Goal: Task Accomplishment & Management: Manage account settings

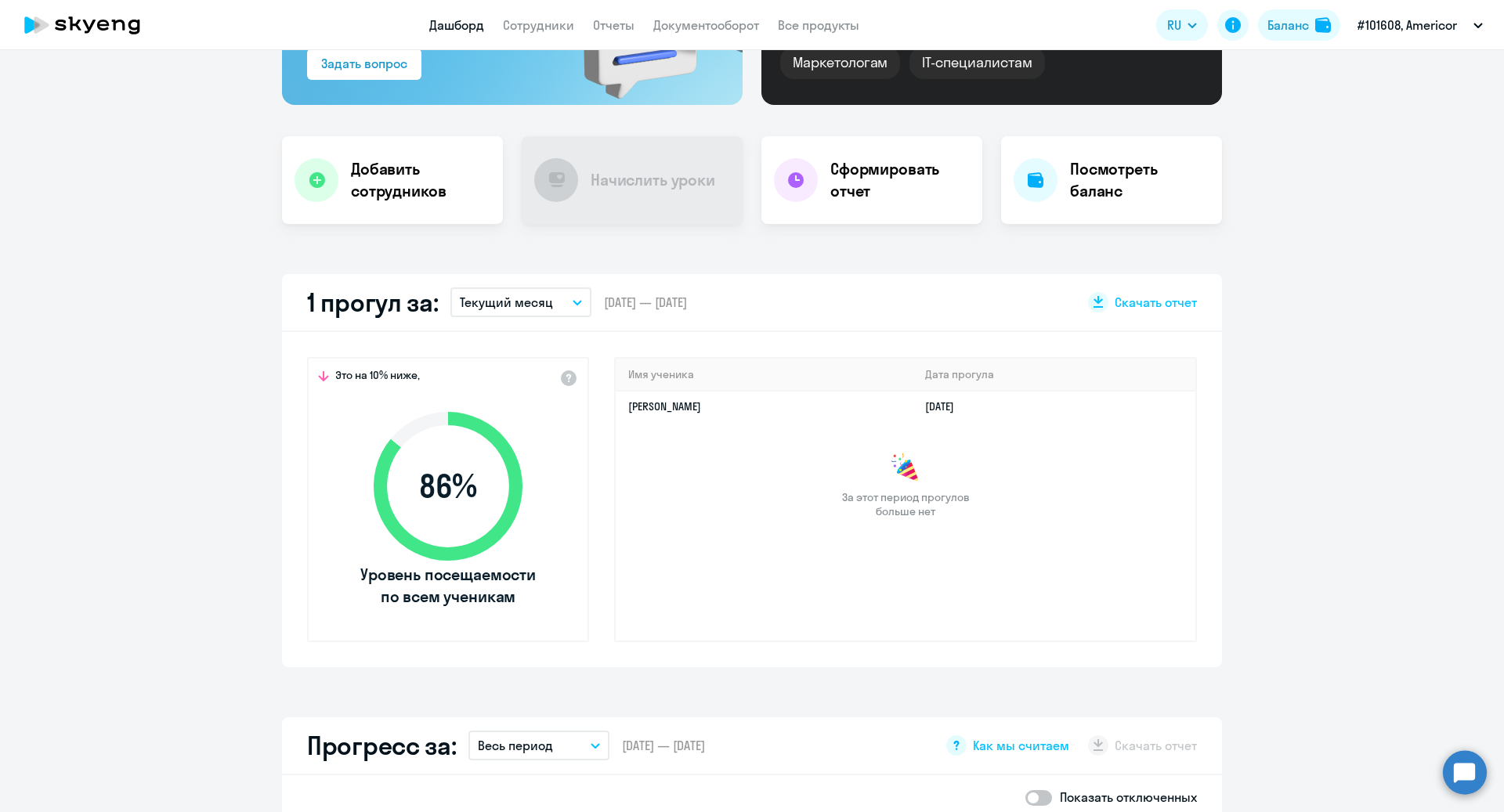
scroll to position [252, 0]
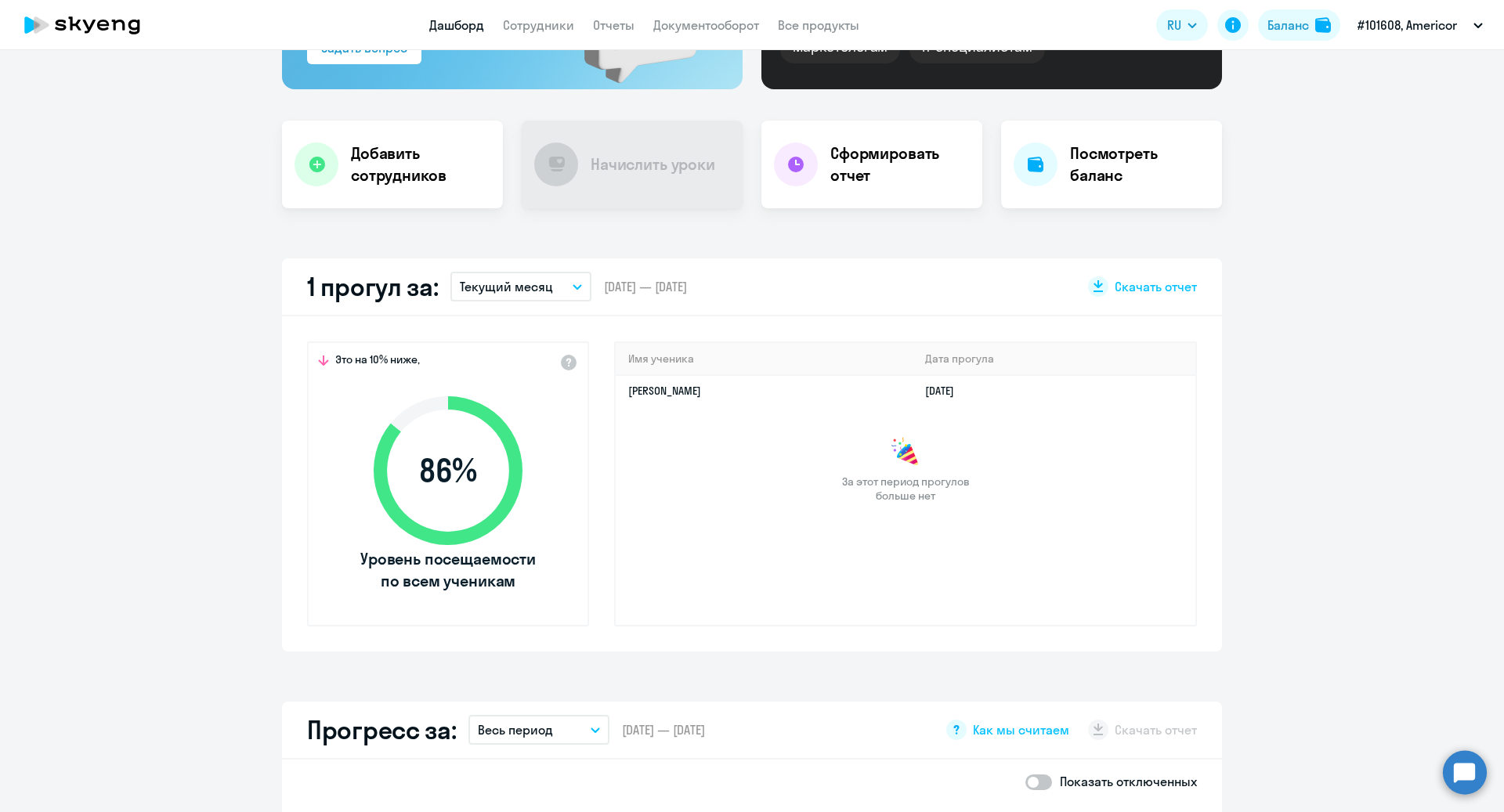
click at [569, 280] on button "Текущий месяц" at bounding box center [521, 287] width 141 height 30
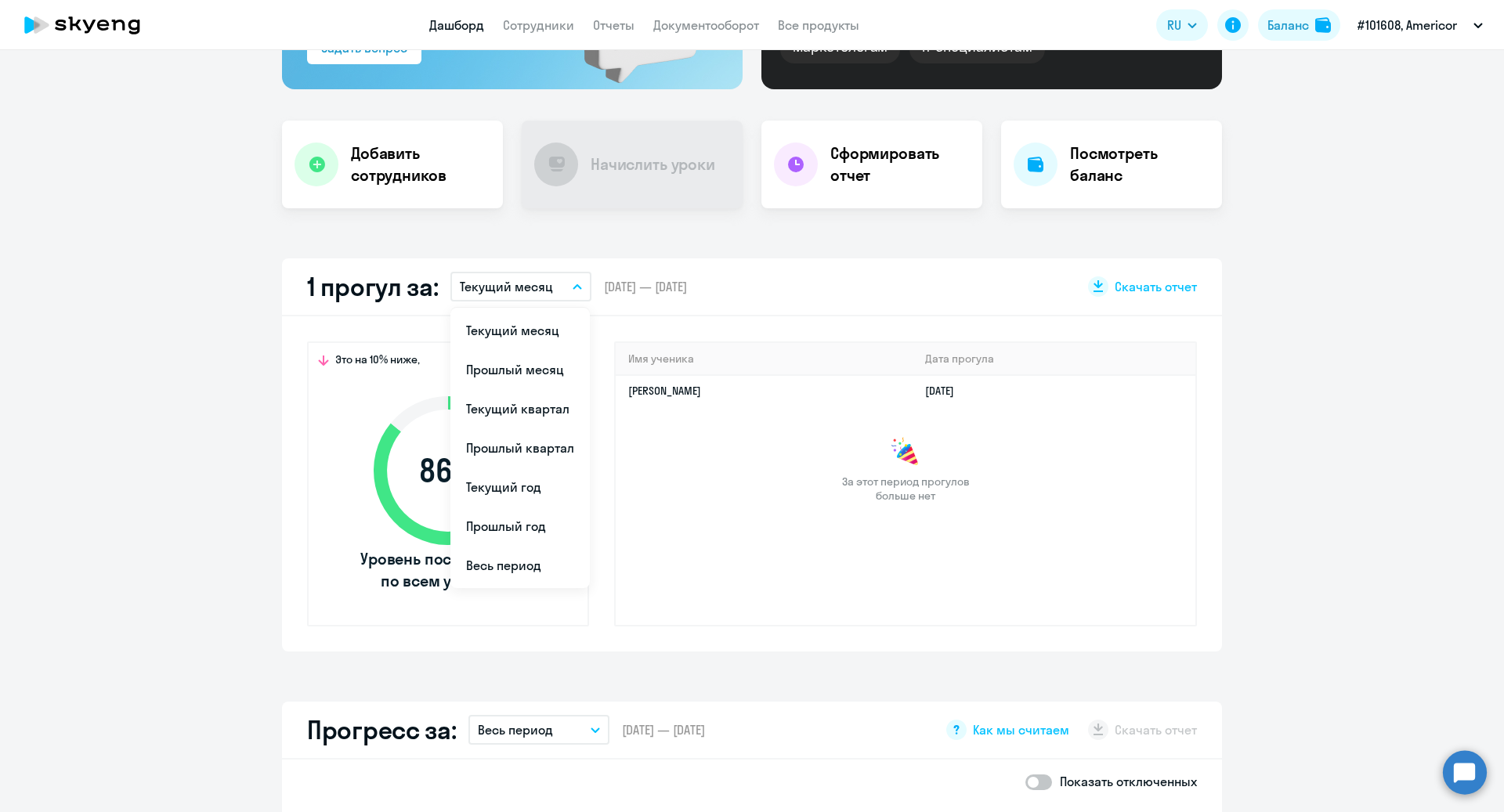
click at [1363, 276] on app-truancy-attendance-dashboard "1 прогул за: Текущий месяц Текущий месяц Прошлый месяц Текущий квартал [GEOGRAP…" at bounding box center [752, 455] width 1504 height 393
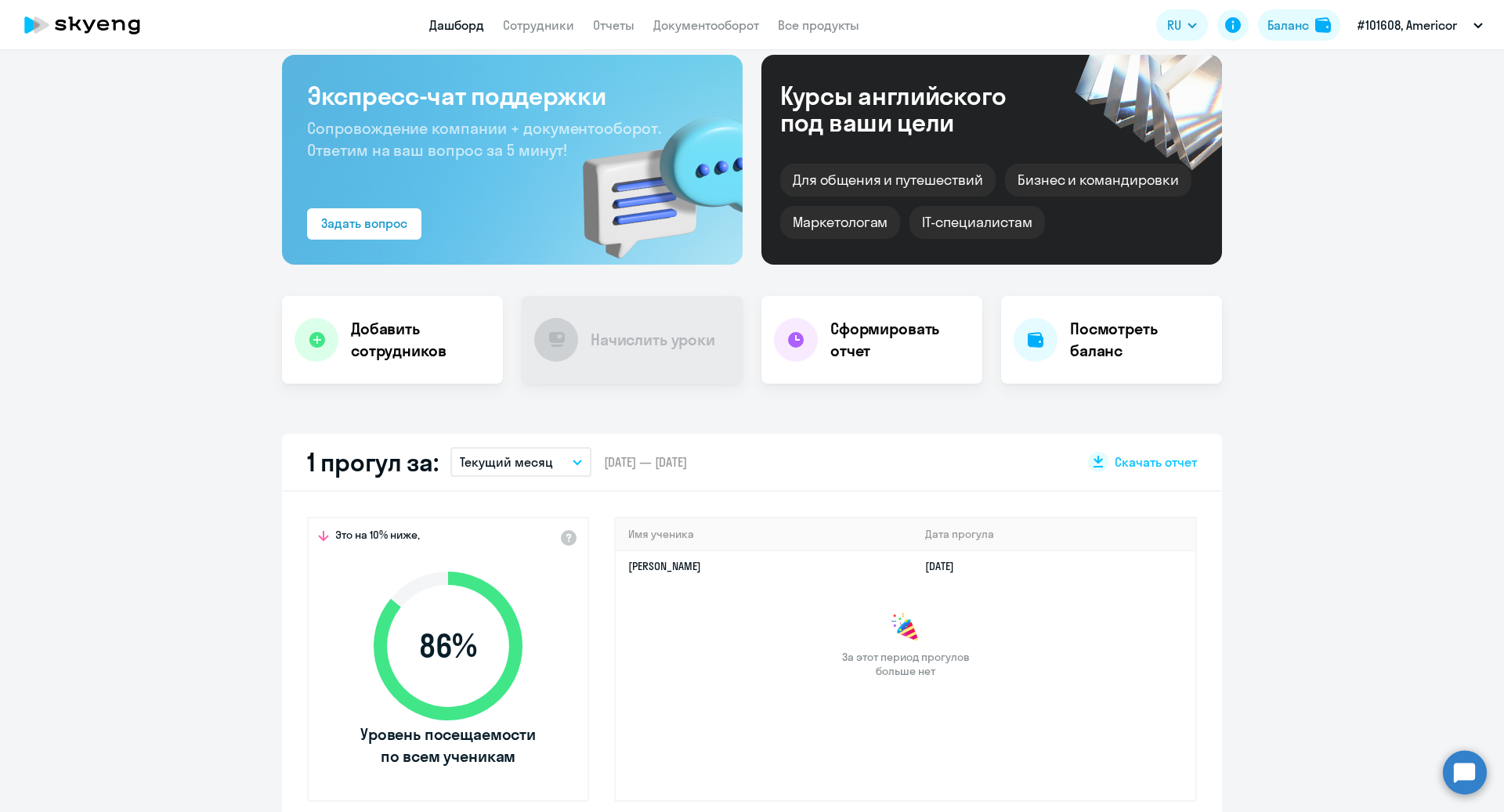
scroll to position [0, 0]
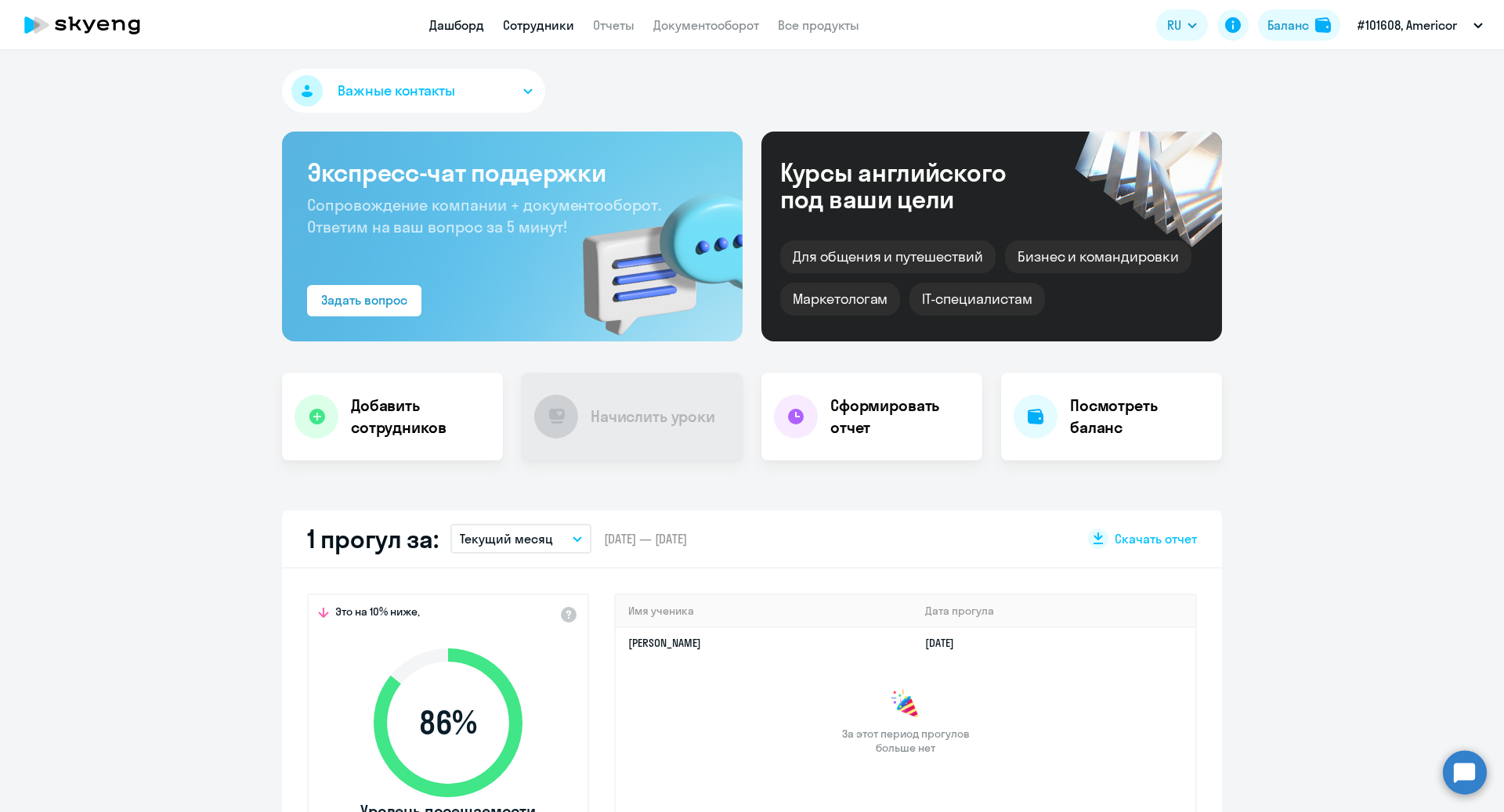
click at [557, 25] on link "Сотрудники" at bounding box center [539, 25] width 71 height 16
select select "30"
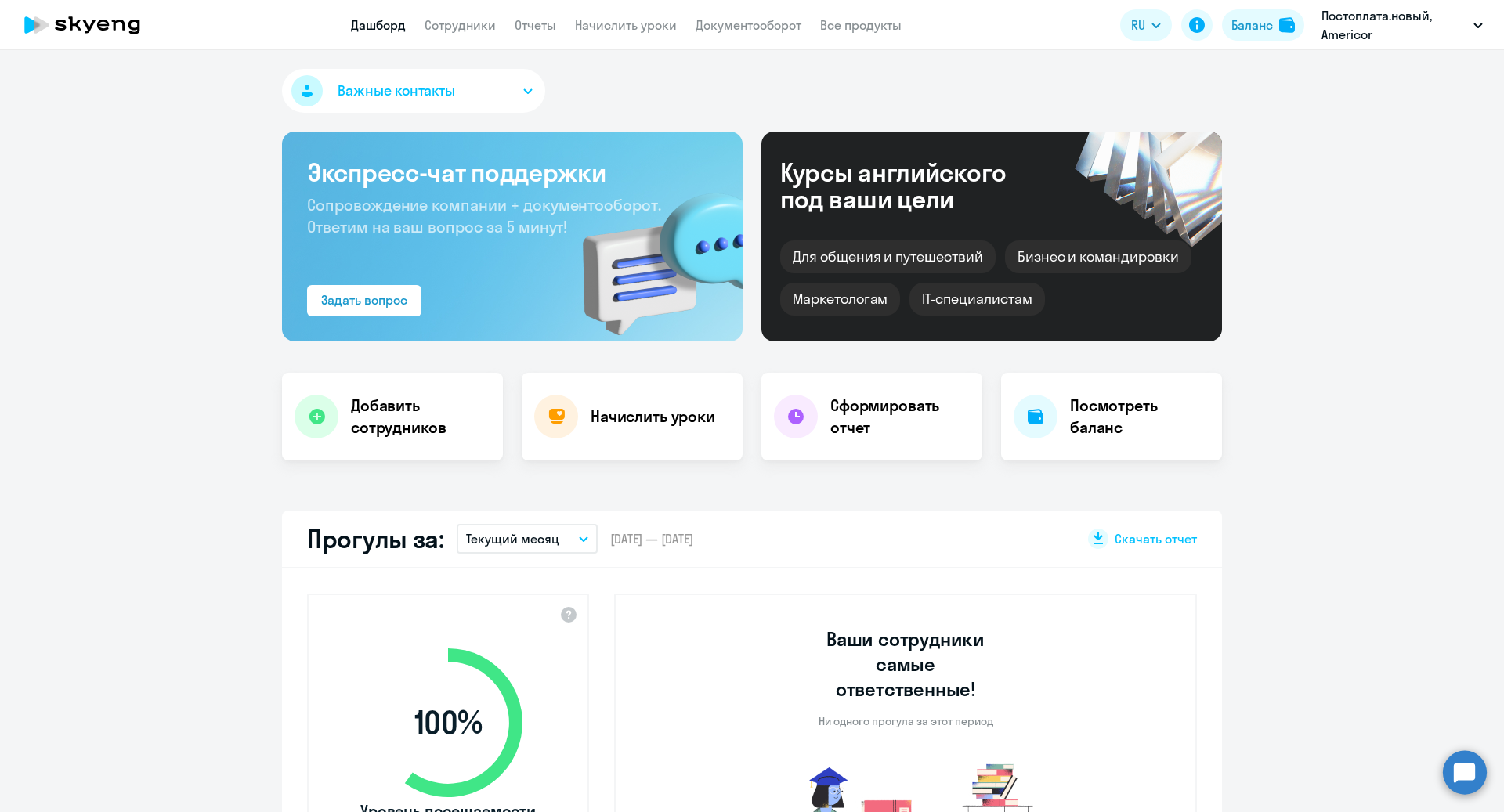
select select "30"
click at [455, 28] on link "Сотрудники" at bounding box center [460, 25] width 71 height 16
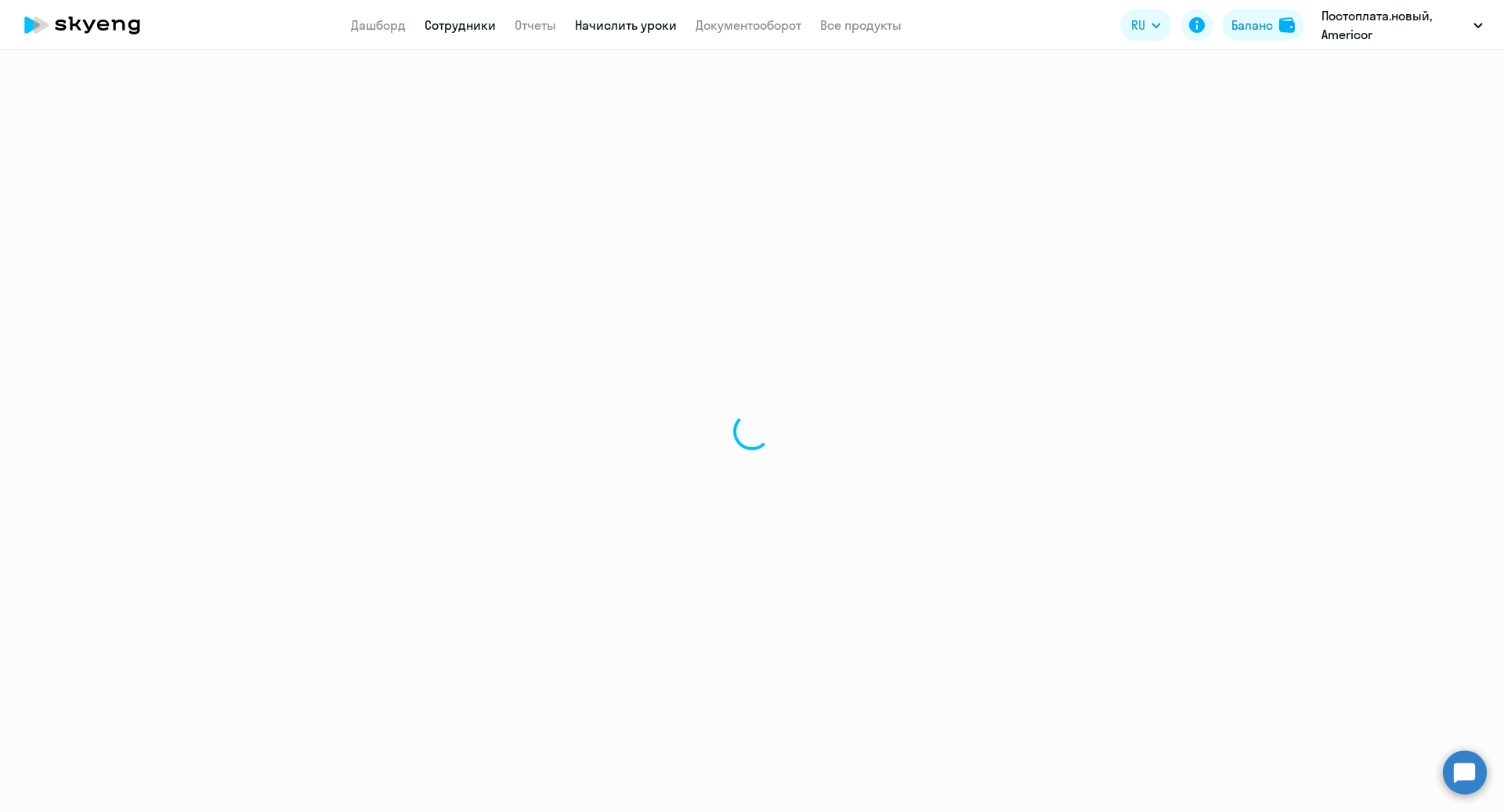
select select "30"
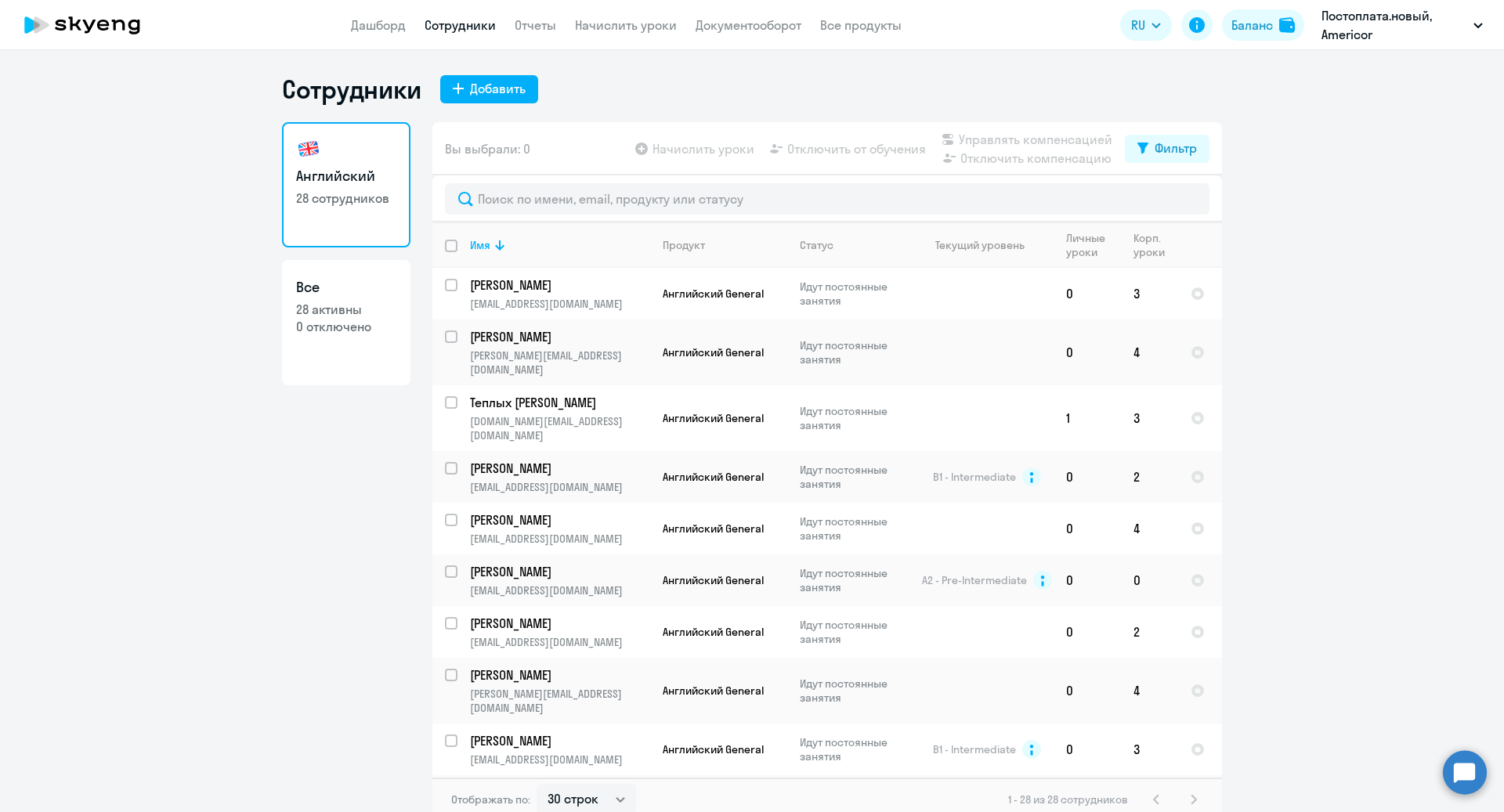
click at [636, 35] on app-header "Дашборд Сотрудники Отчеты Начислить уроки Документооборот Все продукты Дашборд …" at bounding box center [752, 24] width 1504 height 50
click at [617, 18] on link "Начислить уроки" at bounding box center [626, 25] width 102 height 16
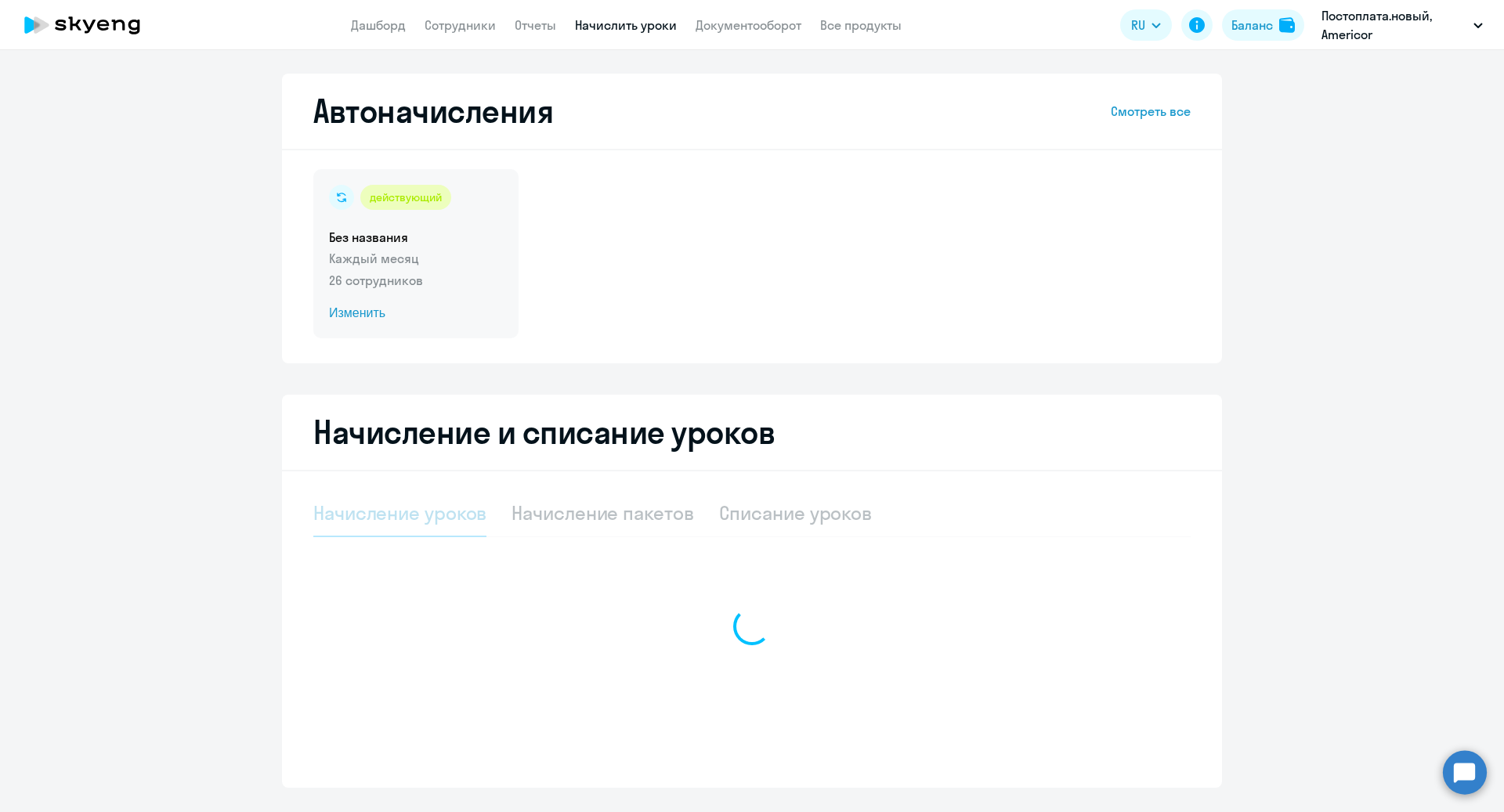
select select "10"
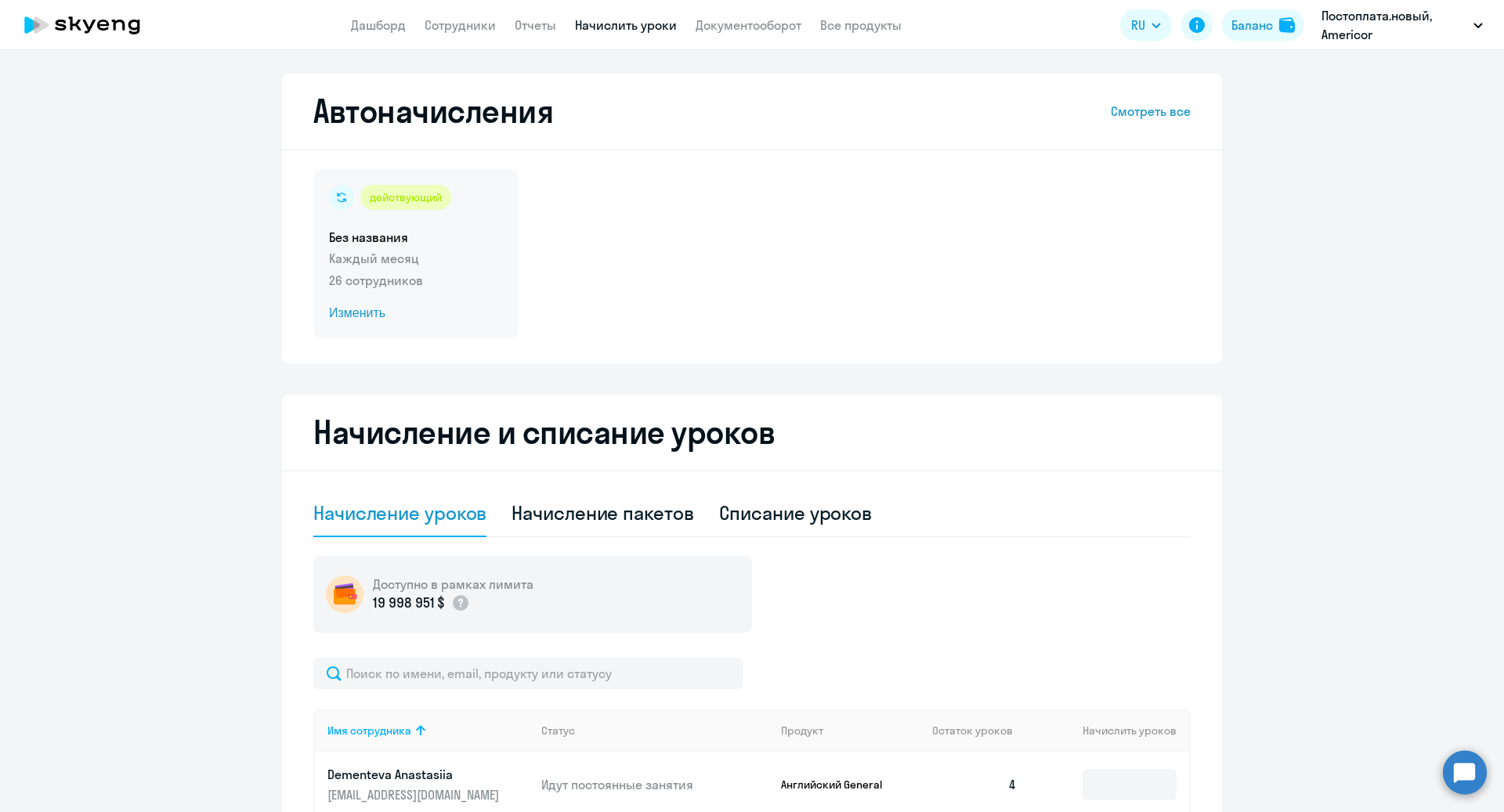
click at [382, 316] on span "Изменить" at bounding box center [415, 314] width 174 height 19
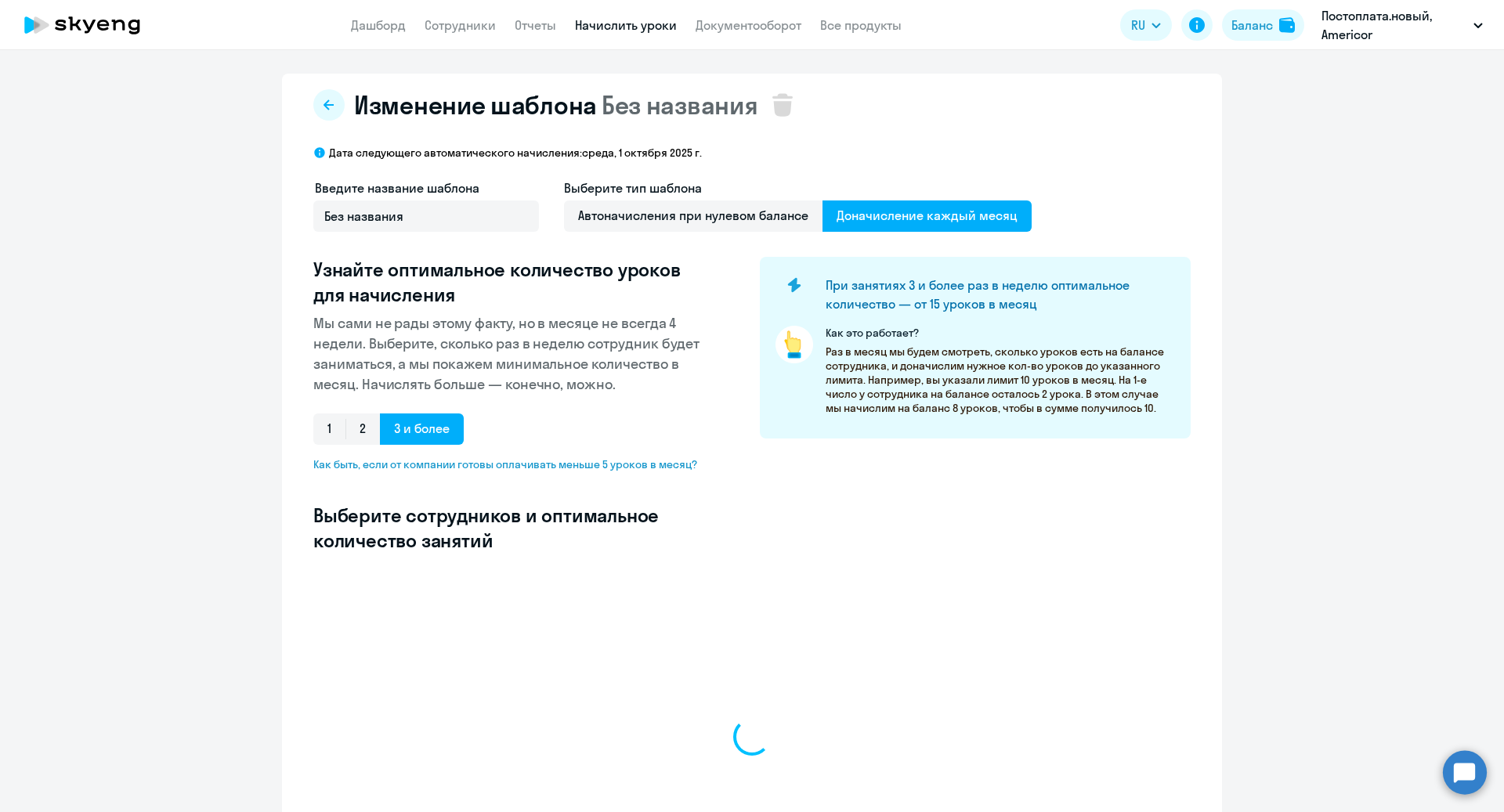
select select "10"
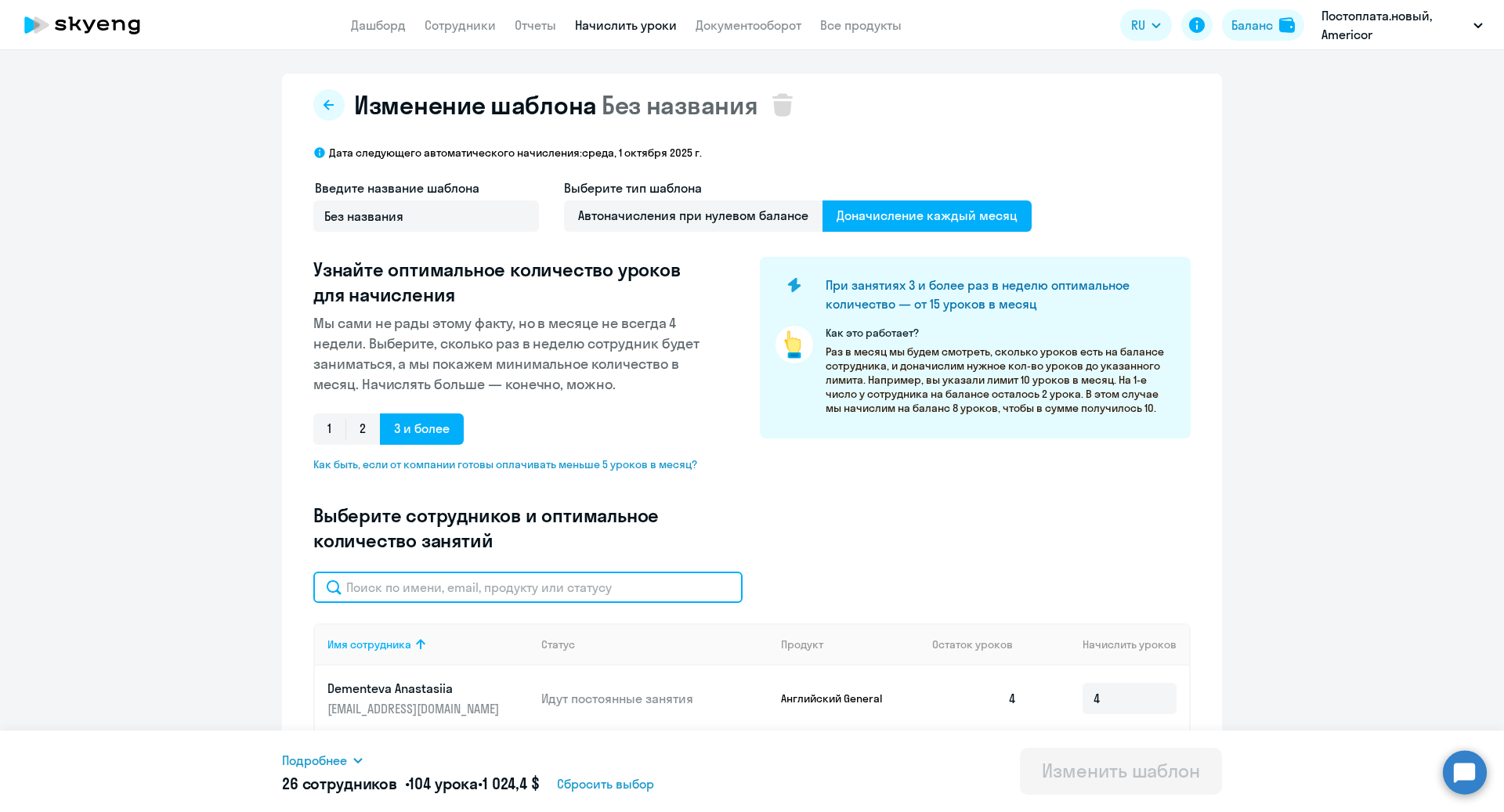
click at [505, 586] on input "text" at bounding box center [528, 588] width 429 height 32
type input "c"
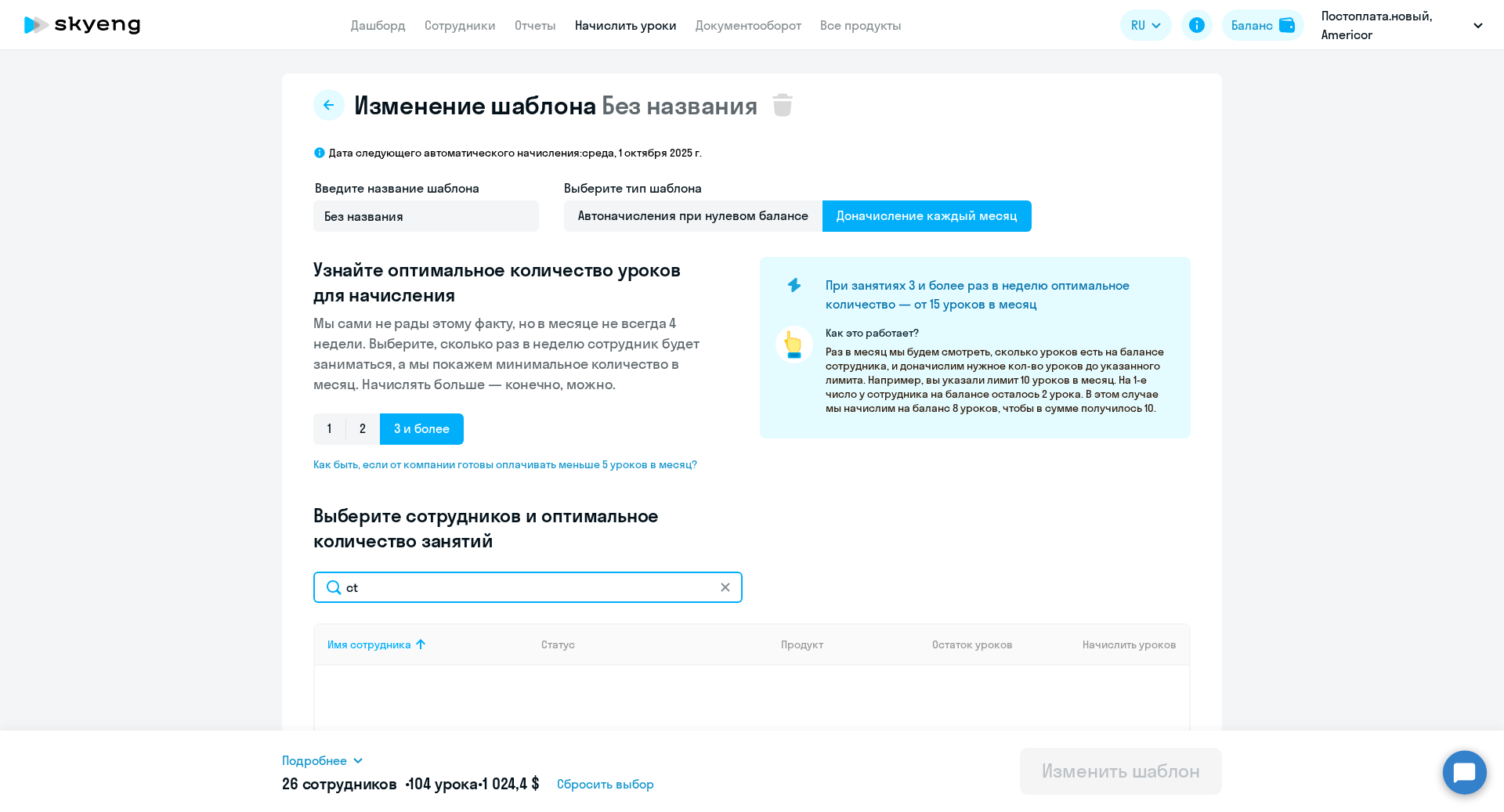
type input "c"
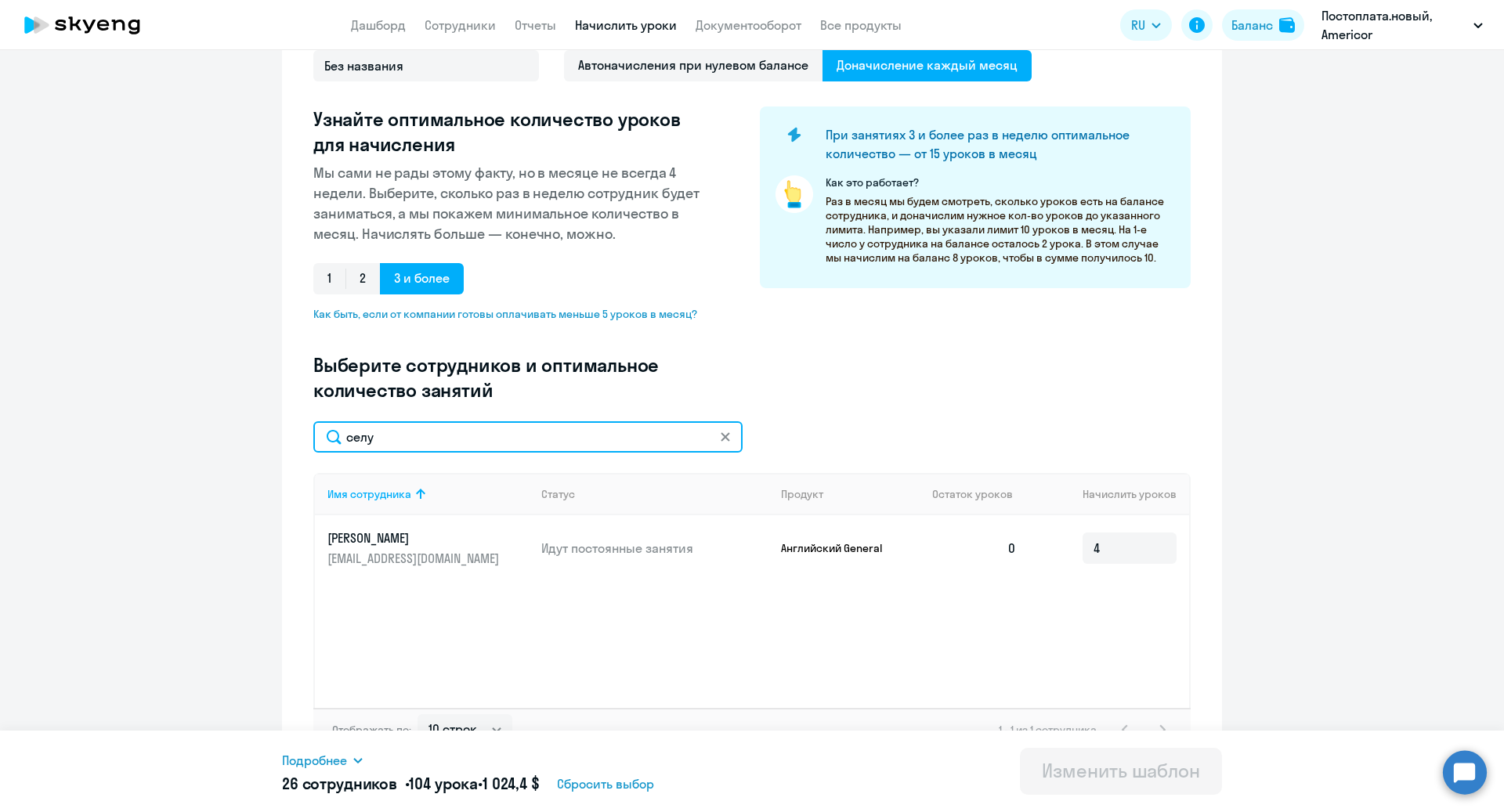
scroll to position [147, 0]
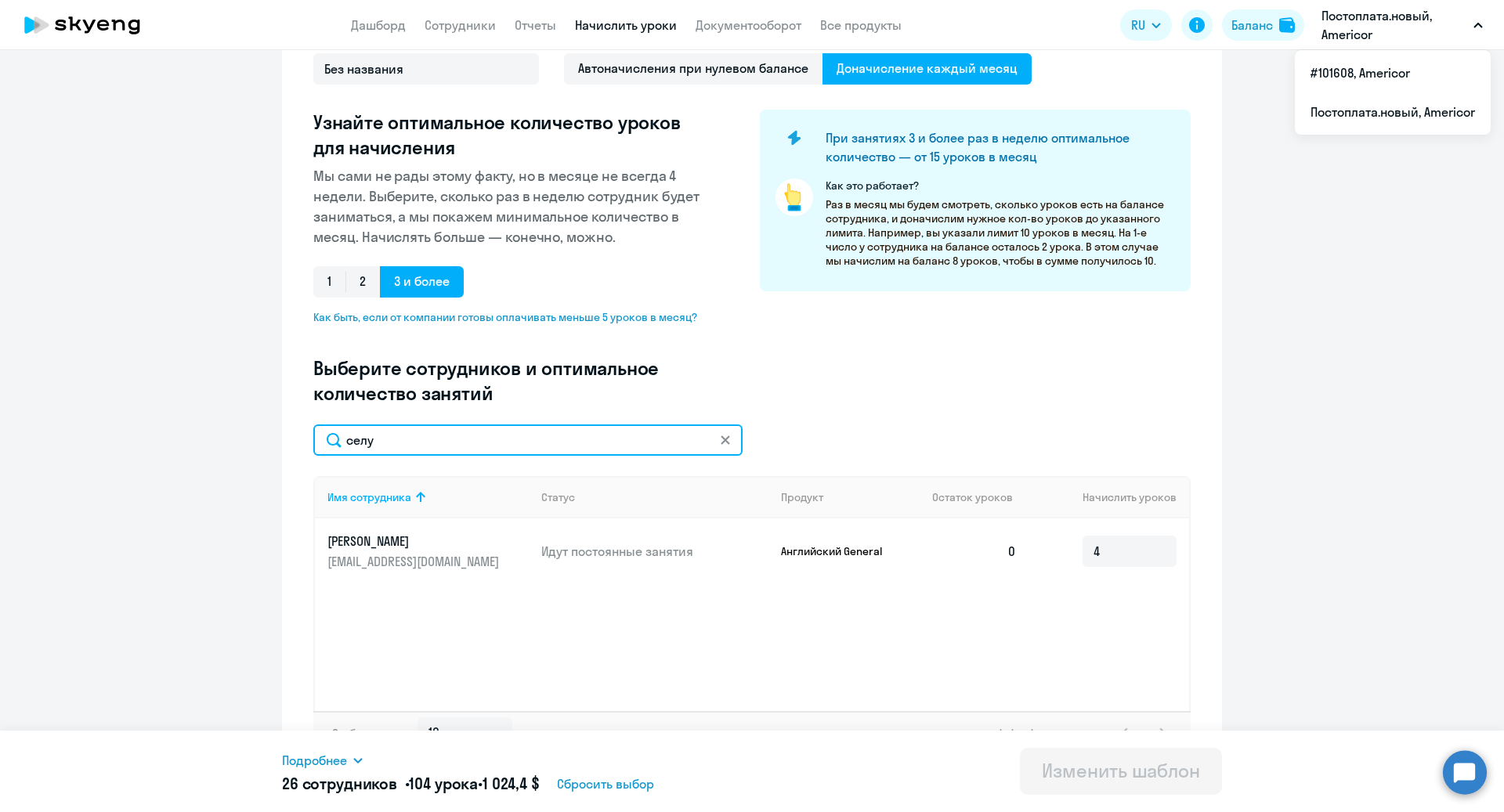
type input "селу"
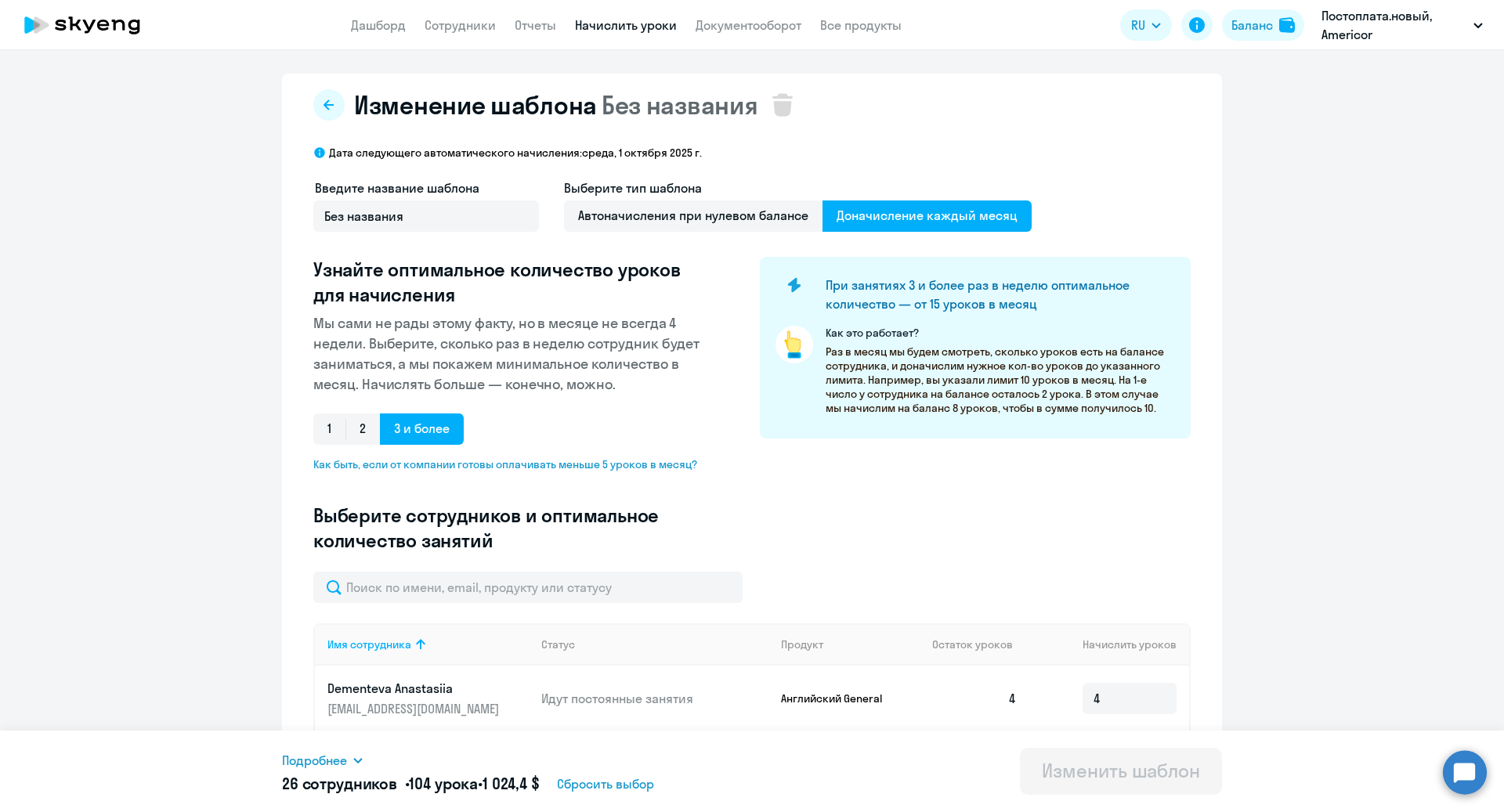
select select "10"
click at [459, 26] on link "Сотрудники" at bounding box center [460, 25] width 71 height 16
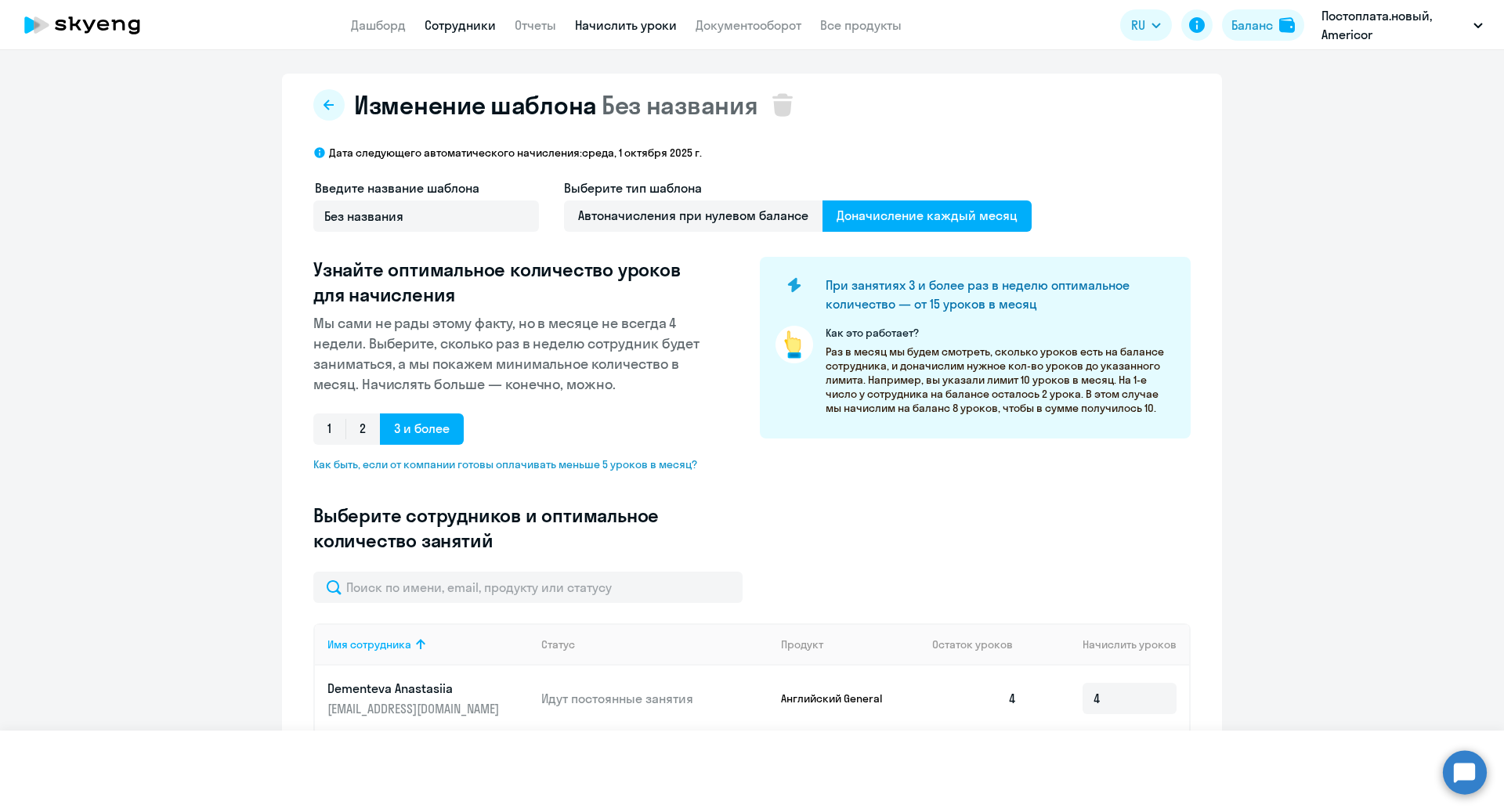
select select "30"
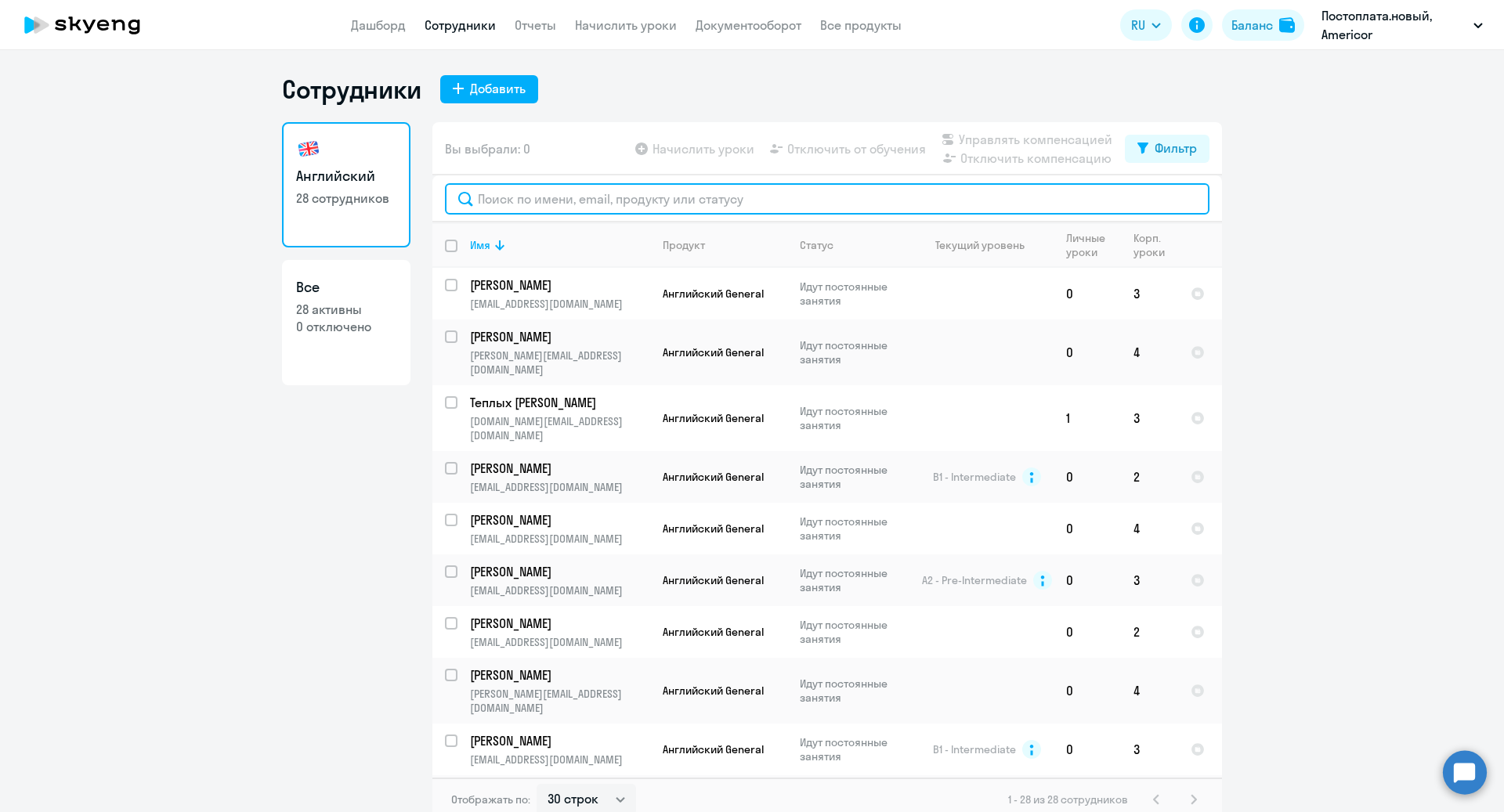
click at [648, 204] on input "text" at bounding box center [827, 199] width 765 height 32
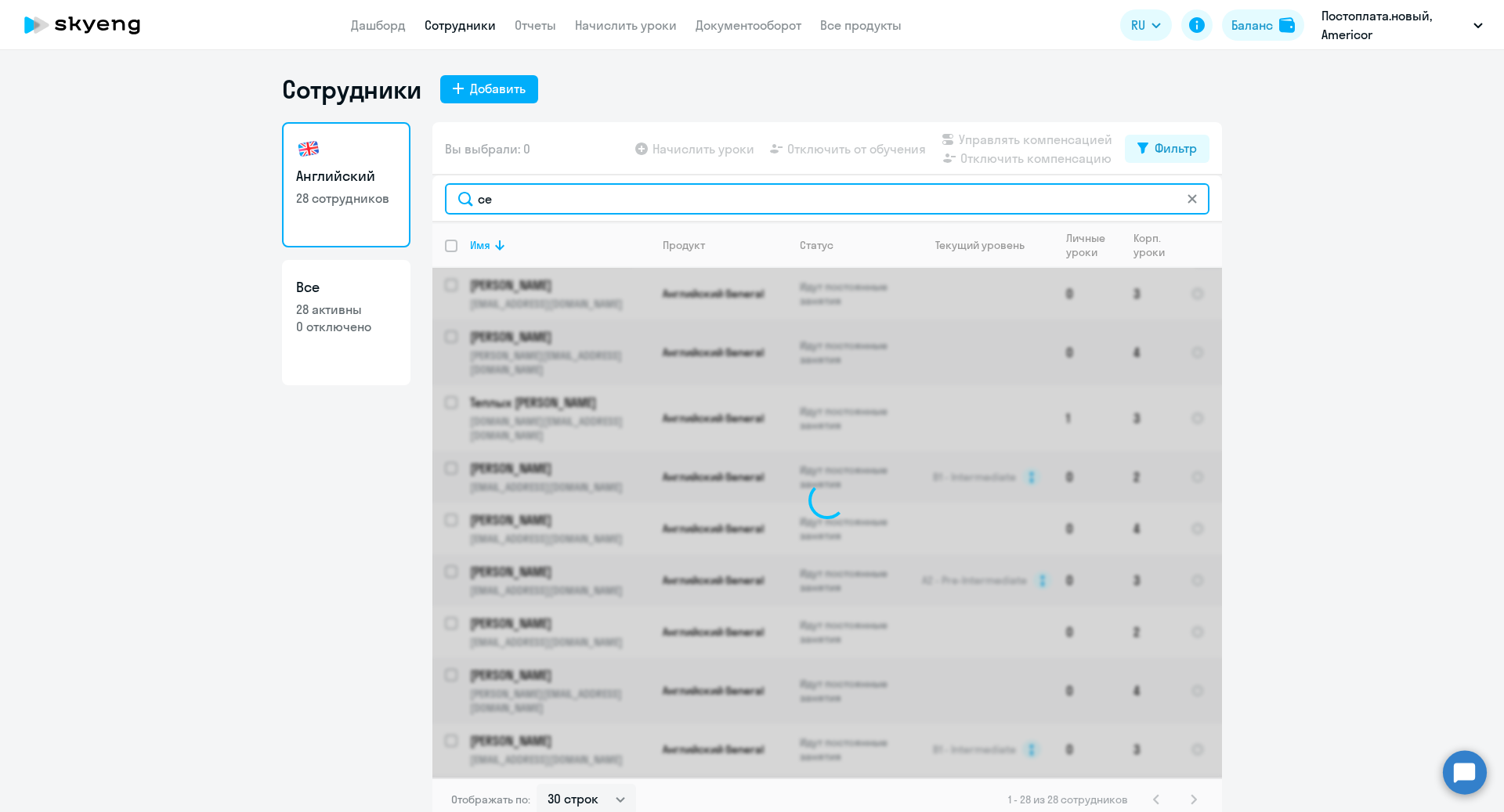
type input "сел"
